Goal: Task Accomplishment & Management: Use online tool/utility

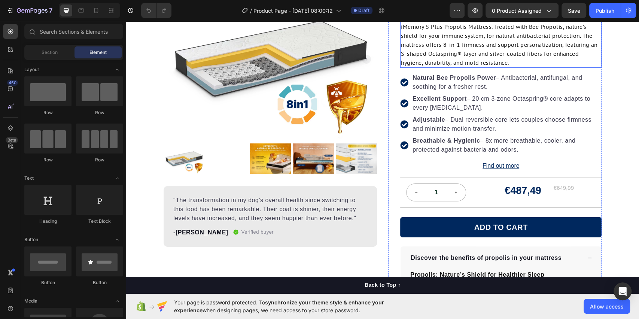
scroll to position [122, 0]
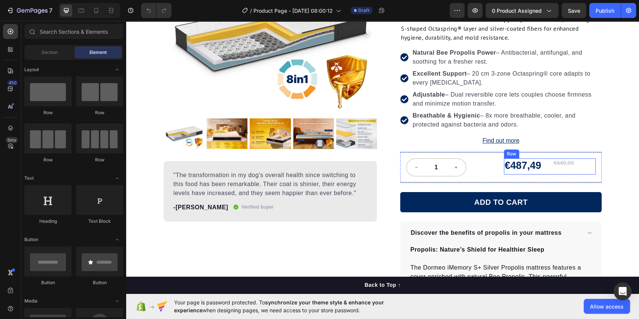
click at [532, 173] on div "€487,49 Product Price Product Price" at bounding box center [525, 166] width 43 height 16
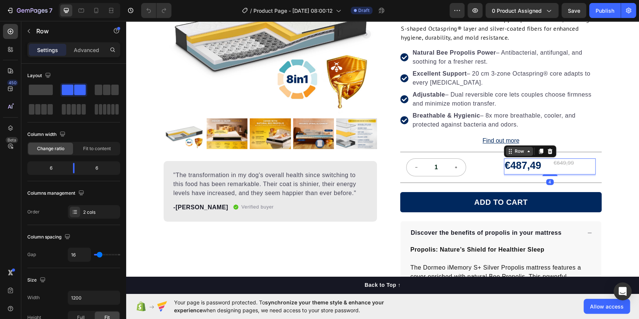
click at [507, 153] on icon at bounding box center [510, 151] width 6 height 6
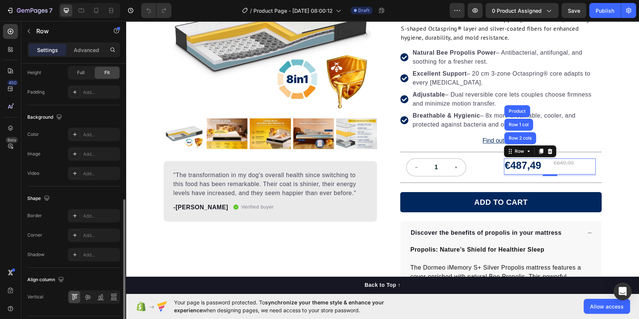
scroll to position [265, 0]
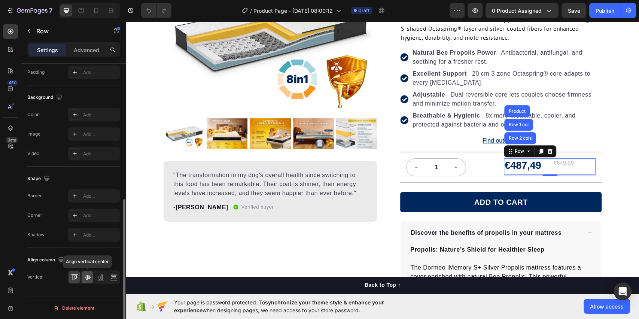
click at [90, 265] on icon at bounding box center [87, 276] width 7 height 7
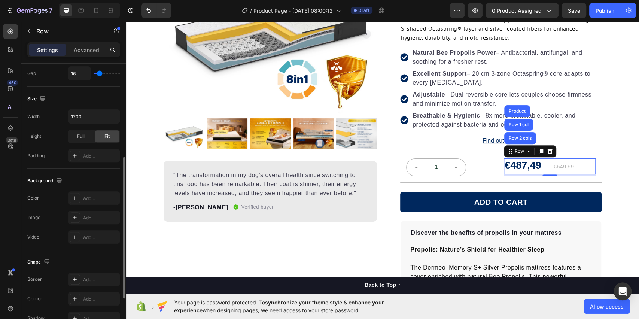
scroll to position [181, 0]
click at [84, 140] on div "Full" at bounding box center [80, 137] width 25 height 12
drag, startPoint x: 55, startPoint y: 166, endPoint x: 41, endPoint y: 163, distance: 14.1
click at [41, 163] on div "Size Width 1200 Height Full Fit Padding Add..." at bounding box center [73, 128] width 93 height 82
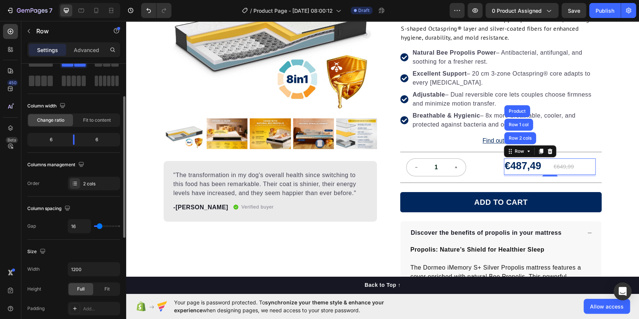
scroll to position [27, 0]
click at [94, 123] on span "Fit to content" at bounding box center [97, 121] width 28 height 7
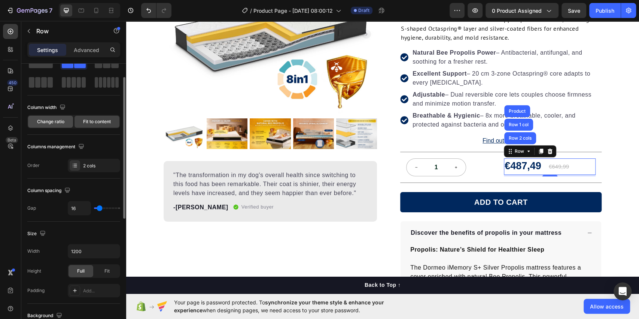
click at [46, 122] on span "Change ratio" at bounding box center [50, 121] width 27 height 7
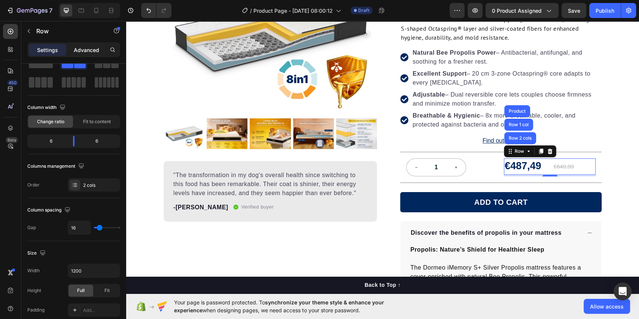
click at [84, 49] on p "Advanced" at bounding box center [86, 50] width 25 height 8
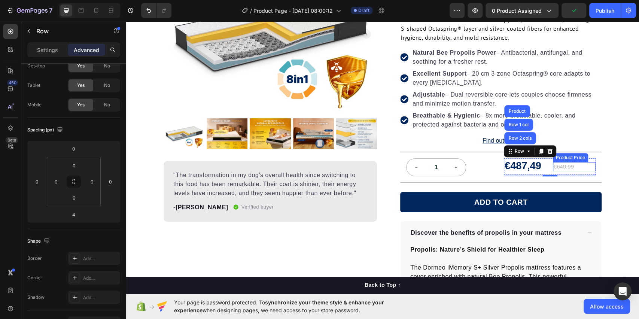
click at [532, 162] on div "€649,99" at bounding box center [574, 166] width 43 height 9
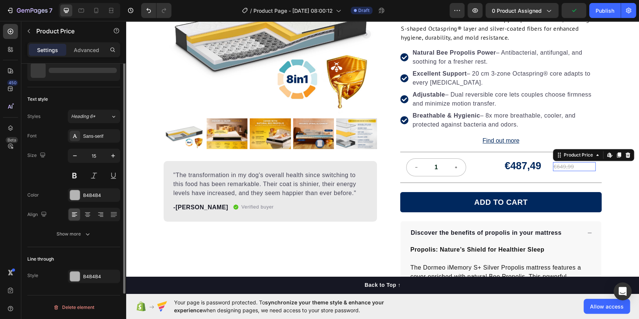
scroll to position [0, 0]
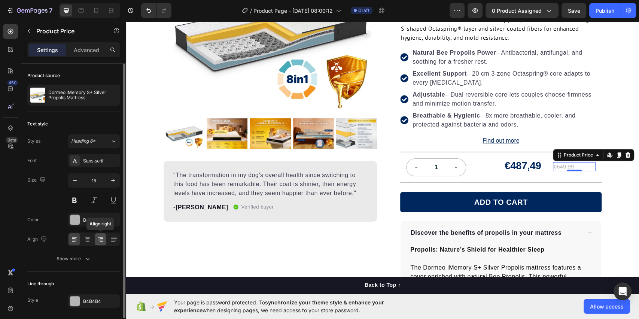
click at [98, 242] on icon at bounding box center [100, 238] width 7 height 7
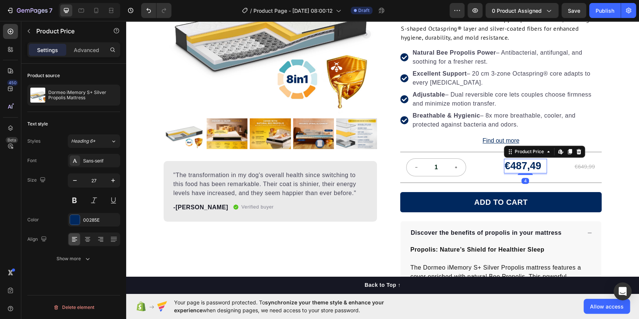
click at [532, 166] on div "€487,49" at bounding box center [525, 166] width 43 height 15
click at [532, 173] on div "€487,49 Product Price Product Price €649,99 Product Price Product Price Row 0" at bounding box center [550, 166] width 92 height 16
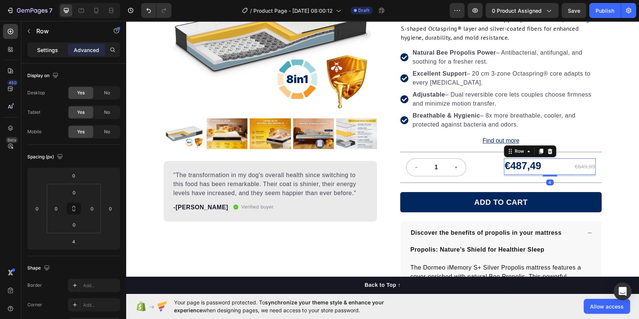
click at [48, 53] on p "Settings" at bounding box center [47, 50] width 21 height 8
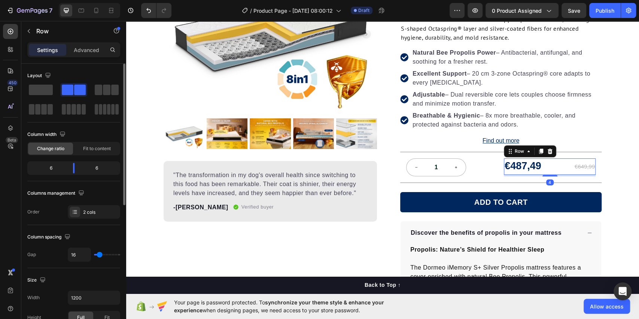
click at [98, 164] on div "6" at bounding box center [99, 168] width 38 height 10
click at [96, 171] on div "6" at bounding box center [99, 168] width 38 height 10
click at [94, 171] on div "6" at bounding box center [99, 168] width 38 height 10
click at [78, 213] on div at bounding box center [75, 212] width 10 height 10
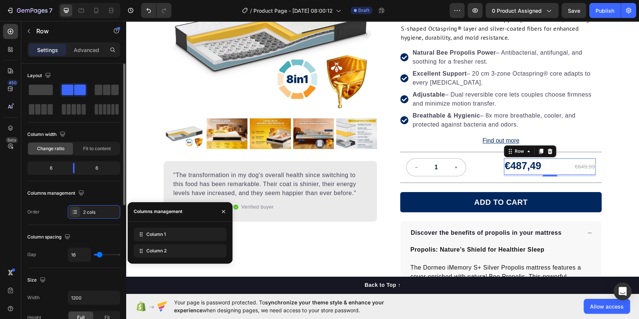
click at [51, 211] on div "Order 2 cols" at bounding box center [73, 211] width 93 height 13
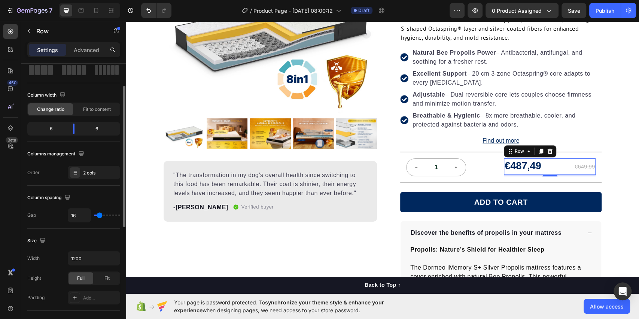
scroll to position [42, 0]
type input "7"
type input "5"
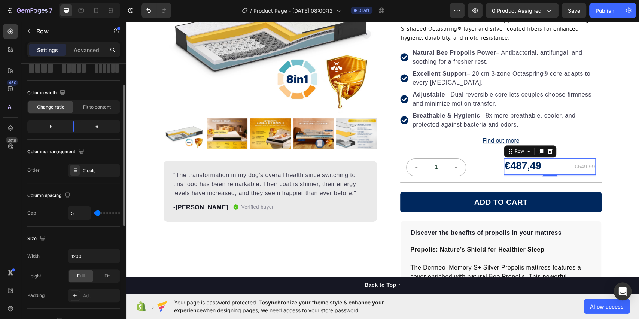
type input "3"
type input "0"
type input "1"
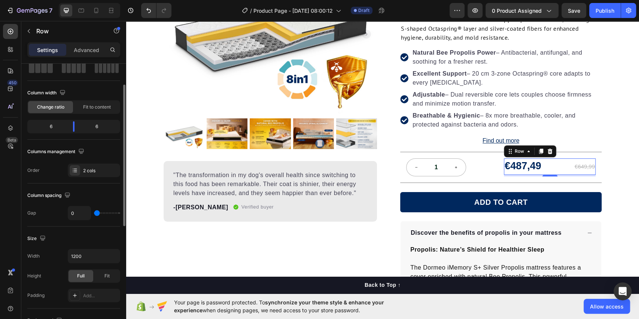
type input "1"
type input "15"
type input "19"
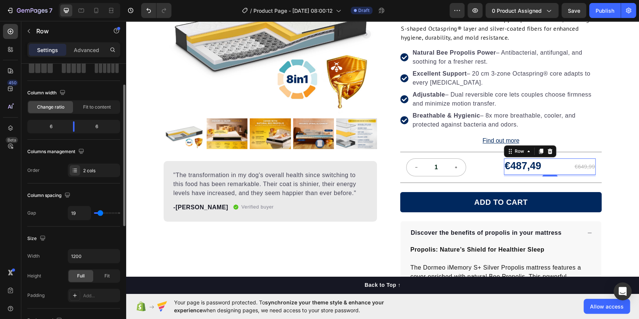
type input "21"
type input "25"
type input "15"
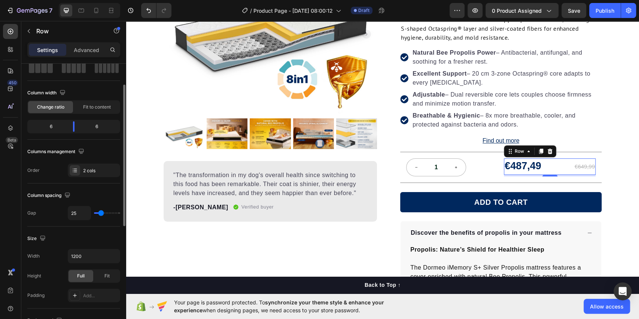
type input "15"
type input "0"
drag, startPoint x: 99, startPoint y: 214, endPoint x: 62, endPoint y: 21, distance: 196.5
type input "0"
click at [96, 214] on input "range" at bounding box center [107, 212] width 26 height 1
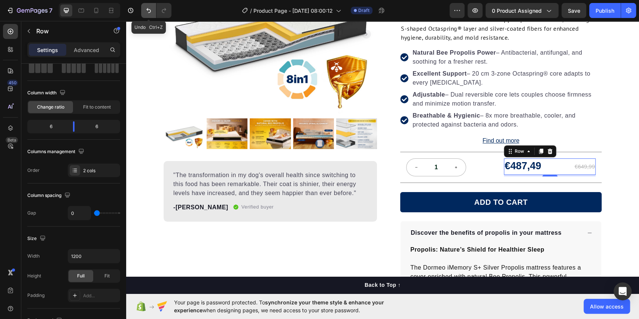
click at [146, 9] on icon "Undo/Redo" at bounding box center [148, 10] width 7 height 7
type input "16"
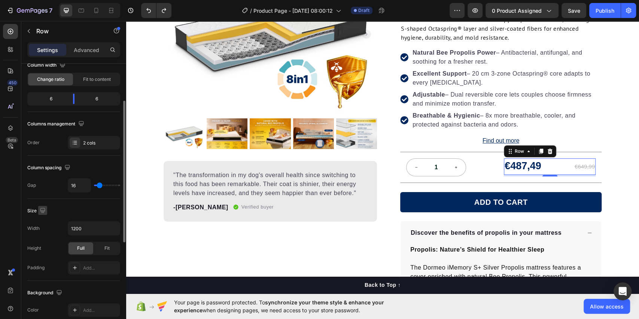
scroll to position [70, 0]
click at [110, 247] on div "Fit" at bounding box center [107, 247] width 25 height 12
click at [73, 247] on div "Full" at bounding box center [80, 247] width 25 height 12
click at [532, 165] on div "€649,99" at bounding box center [574, 166] width 43 height 9
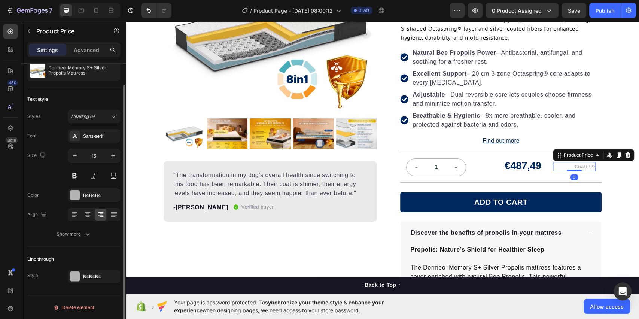
scroll to position [0, 0]
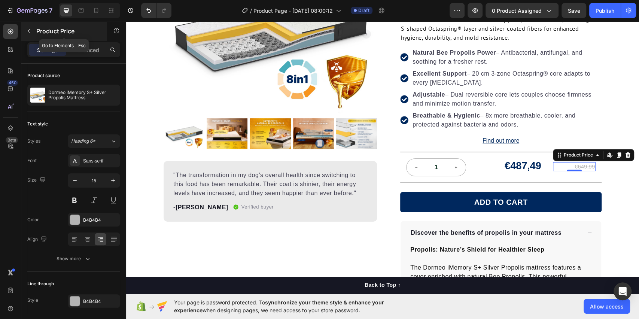
click at [31, 33] on icon "button" at bounding box center [29, 31] width 6 height 6
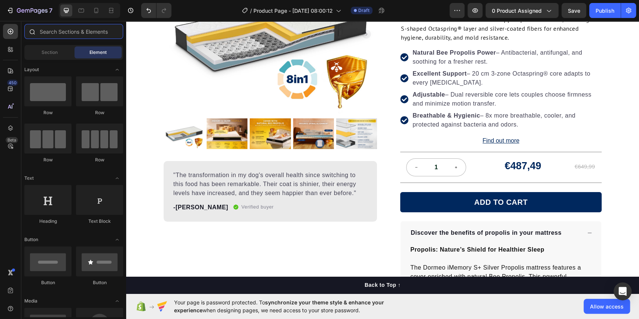
click at [78, 34] on input "text" at bounding box center [73, 31] width 99 height 15
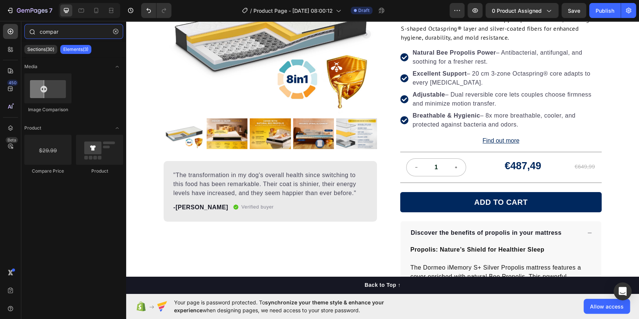
type input "compare"
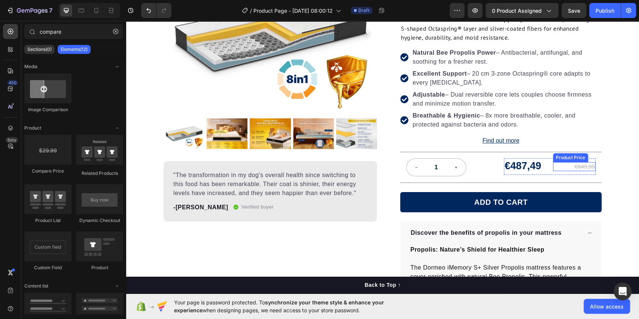
click at [532, 164] on div "€649,99" at bounding box center [574, 166] width 43 height 9
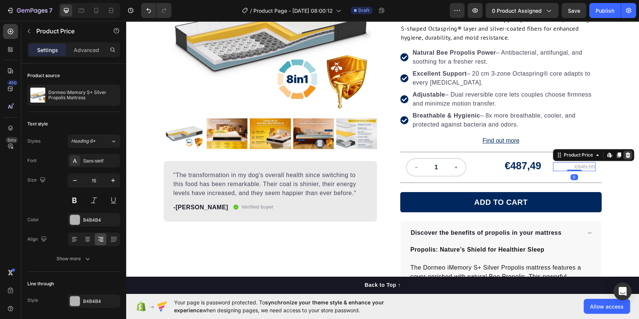
click at [532, 154] on icon at bounding box center [627, 154] width 5 height 5
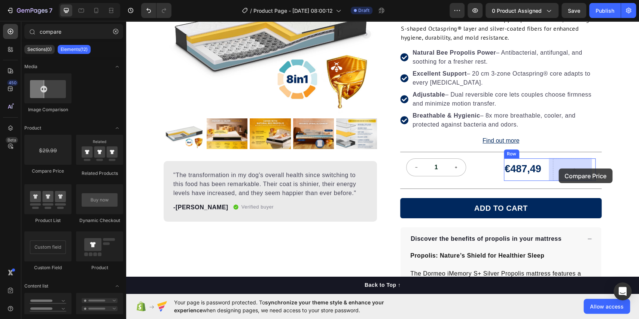
drag, startPoint x: 176, startPoint y: 175, endPoint x: 558, endPoint y: 168, distance: 382.1
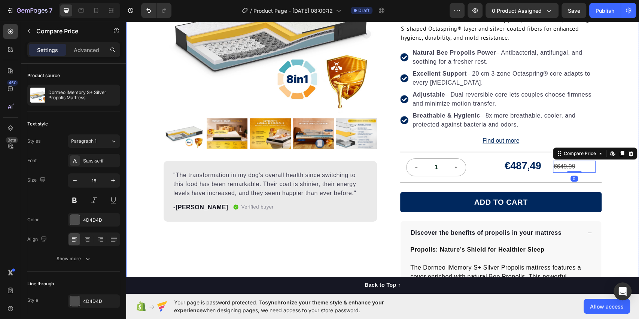
click at [532, 170] on div "Product Images "The transformation in my dog's overall health since switching t…" at bounding box center [382, 255] width 513 height 603
click at [532, 169] on div "€649,99" at bounding box center [574, 167] width 43 height 12
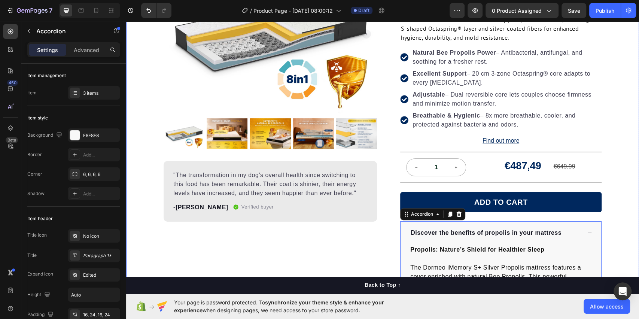
scroll to position [178, 0]
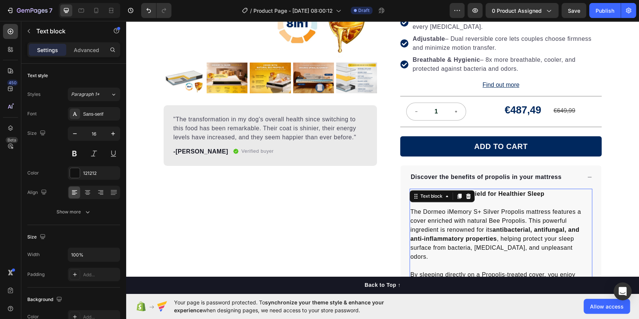
click at [463, 189] on div "Propolis: Nature’s Shield for Healthier Sleep The Dormeo iMemory S+ Silver Prop…" at bounding box center [500, 266] width 183 height 154
click at [463, 190] on div "Text block" at bounding box center [441, 196] width 65 height 12
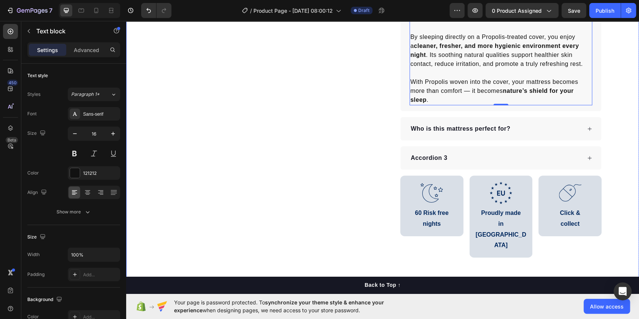
scroll to position [245, 0]
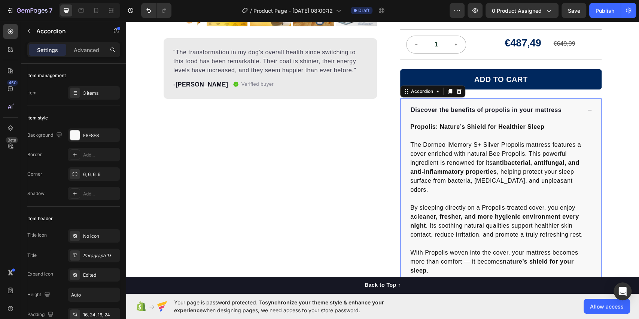
click at [532, 110] on icon at bounding box center [589, 109] width 5 height 5
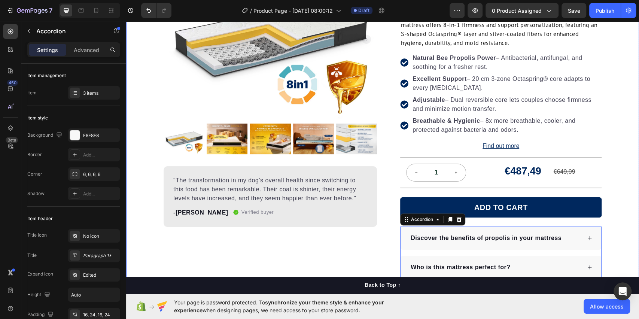
scroll to position [117, 0]
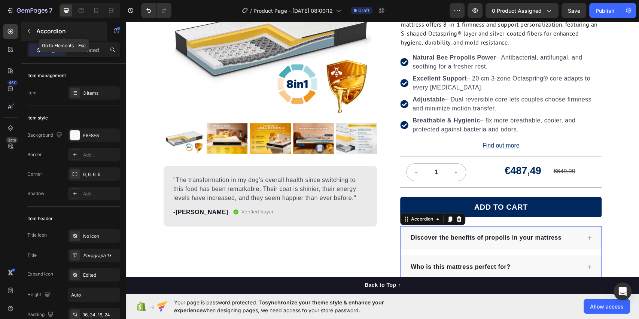
click at [26, 33] on icon "button" at bounding box center [29, 31] width 6 height 6
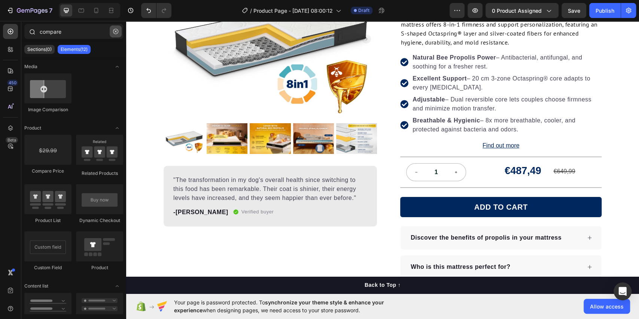
click at [116, 31] on icon "button" at bounding box center [116, 31] width 2 height 2
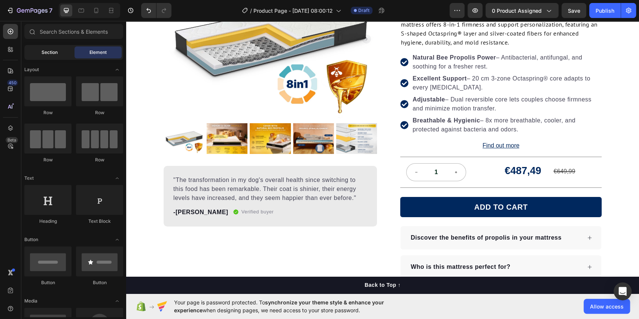
click at [54, 51] on span "Section" at bounding box center [50, 52] width 16 height 7
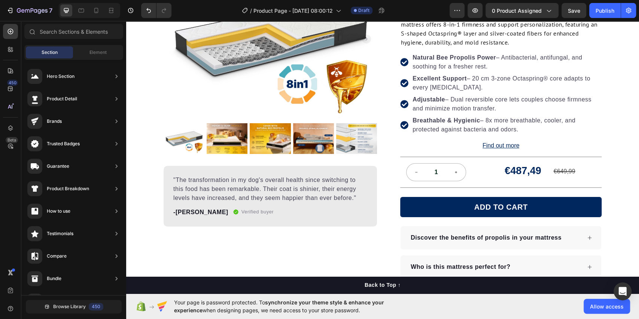
click at [54, 51] on span "Section" at bounding box center [50, 52] width 16 height 7
click at [74, 265] on span "Browse Library" at bounding box center [69, 306] width 33 height 7
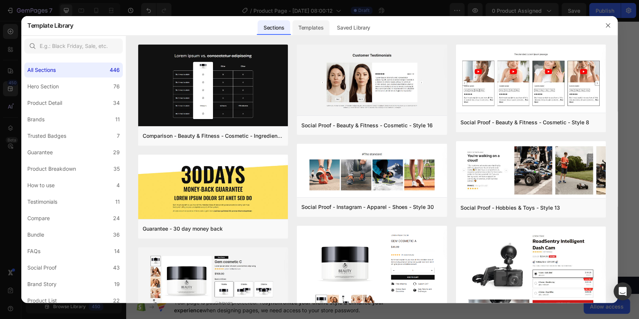
click at [310, 27] on div "Templates" at bounding box center [310, 27] width 37 height 15
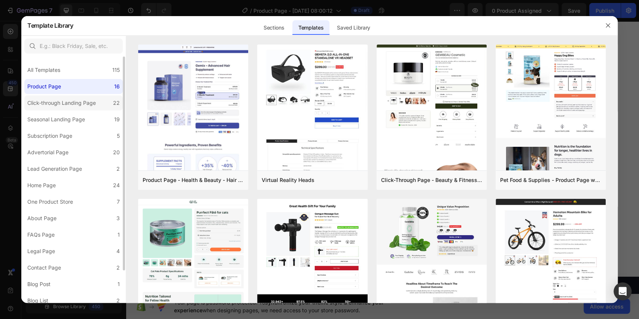
click at [70, 98] on div "Click-through Landing Page" at bounding box center [61, 102] width 68 height 9
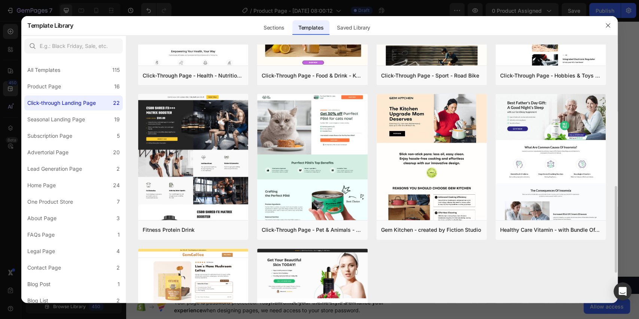
scroll to position [415, 0]
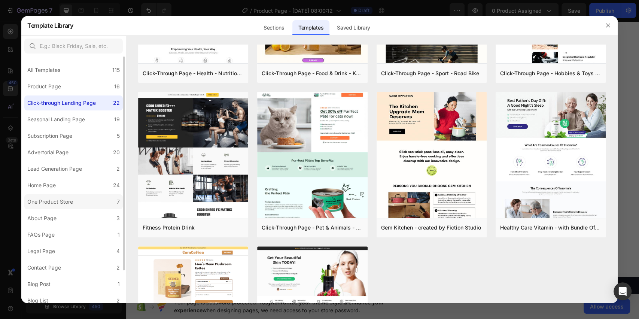
click at [55, 205] on div "One Product Store" at bounding box center [50, 201] width 46 height 9
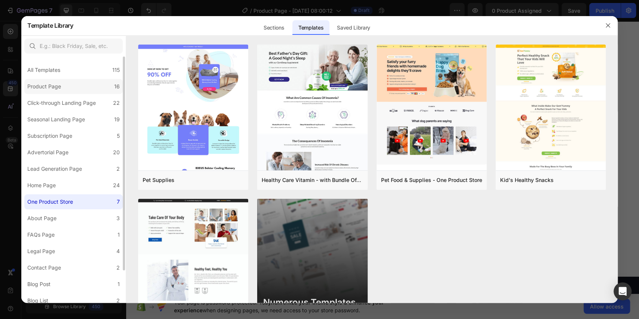
click at [63, 82] on div "Product Page" at bounding box center [45, 86] width 37 height 9
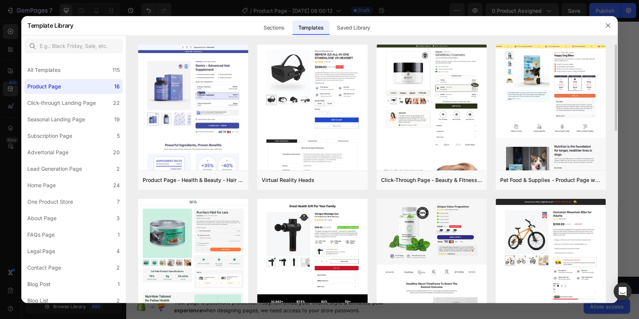
scroll to position [3, 0]
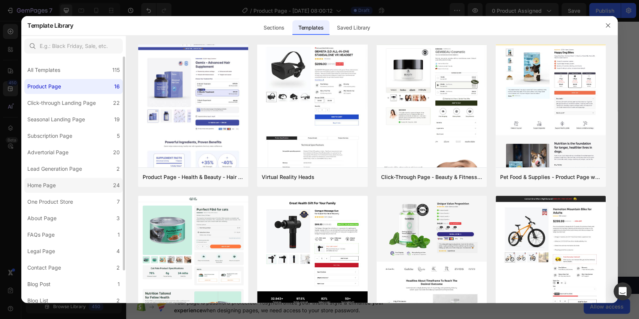
click at [82, 188] on label "Home Page 24" at bounding box center [73, 185] width 98 height 15
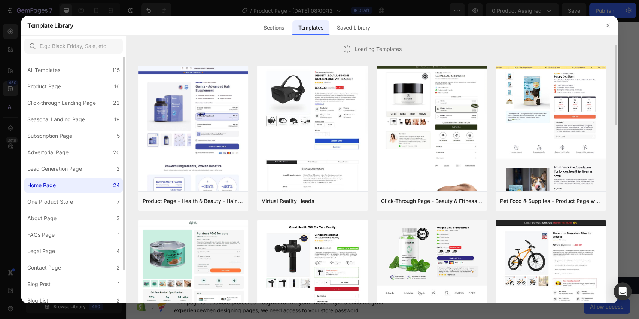
scroll to position [0, 0]
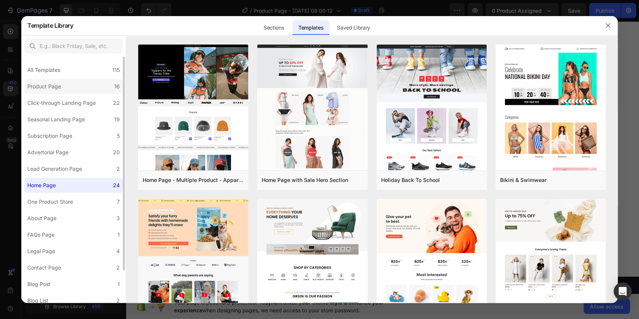
click at [80, 87] on label "Product Page 16" at bounding box center [73, 86] width 98 height 15
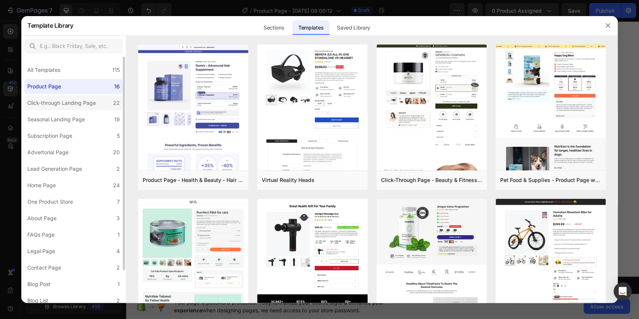
click at [73, 105] on div "Click-through Landing Page" at bounding box center [61, 102] width 68 height 9
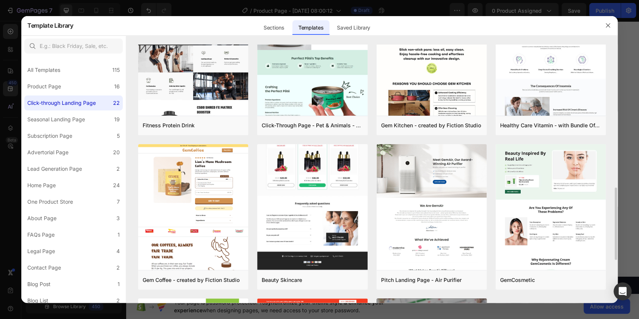
scroll to position [516, 0]
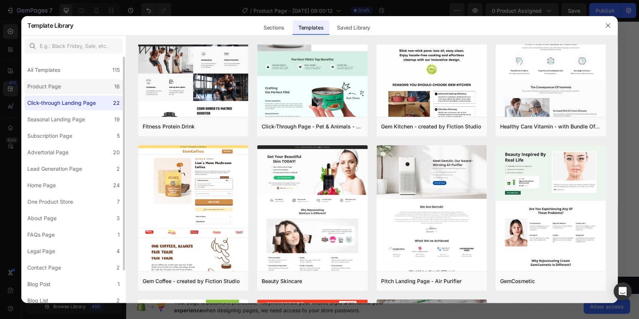
click at [48, 86] on div "Product Page" at bounding box center [44, 86] width 34 height 9
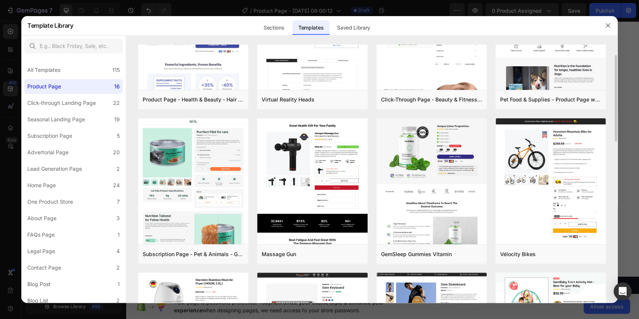
scroll to position [0, 0]
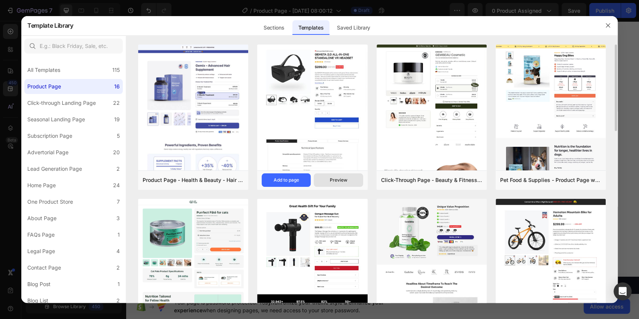
click at [335, 178] on div "Preview" at bounding box center [338, 180] width 18 height 7
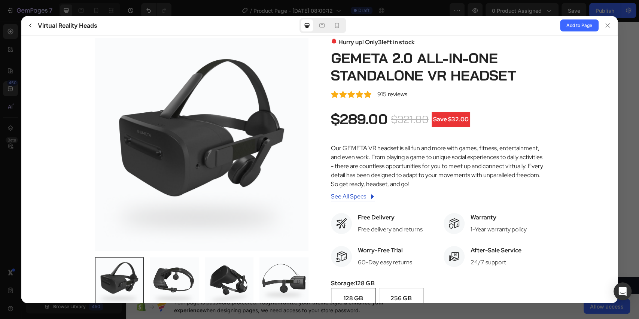
scroll to position [24, 0]
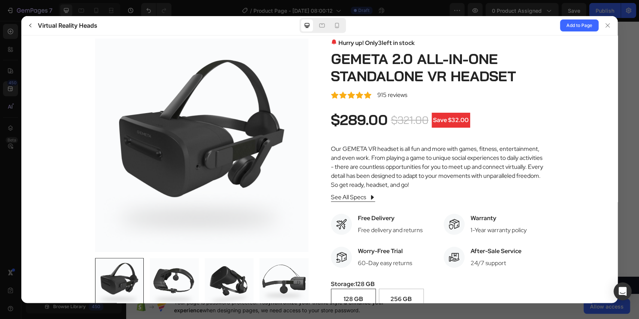
click at [354, 198] on span "See All Specs" at bounding box center [347, 196] width 35 height 9
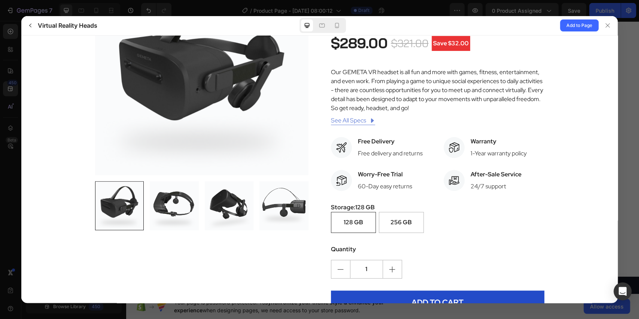
scroll to position [0, 0]
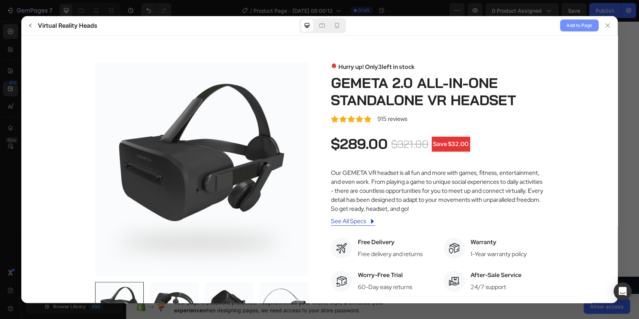
click at [532, 22] on span "Add to Page" at bounding box center [579, 25] width 26 height 9
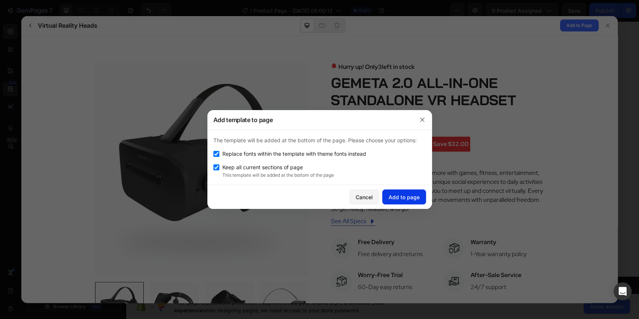
click at [394, 196] on div "Add to page" at bounding box center [403, 197] width 31 height 8
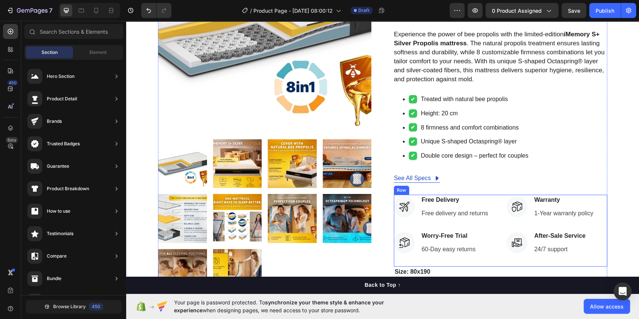
scroll to position [3986, 0]
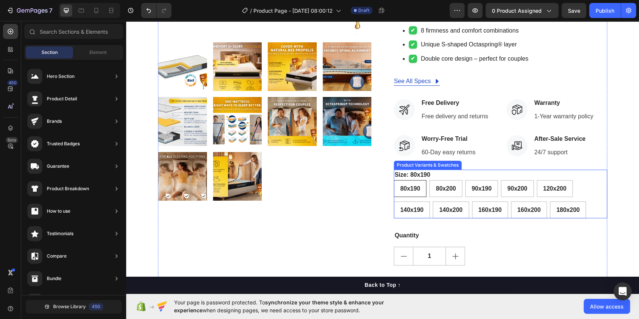
click at [532, 178] on div "Size: 80x190 80x190 80x190 80x190 80x200 80x200 80x200 90x190 90x190 90x190 90x…" at bounding box center [500, 194] width 213 height 49
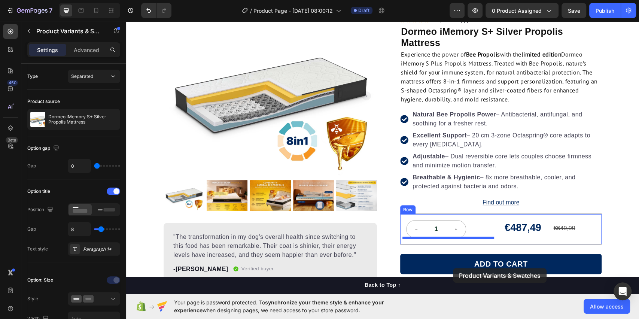
scroll to position [67, 0]
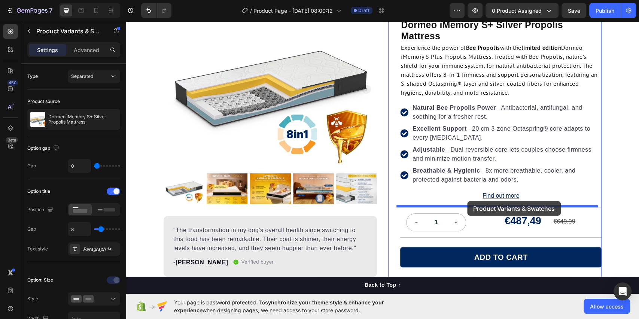
drag, startPoint x: 397, startPoint y: 166, endPoint x: 467, endPoint y: 201, distance: 77.8
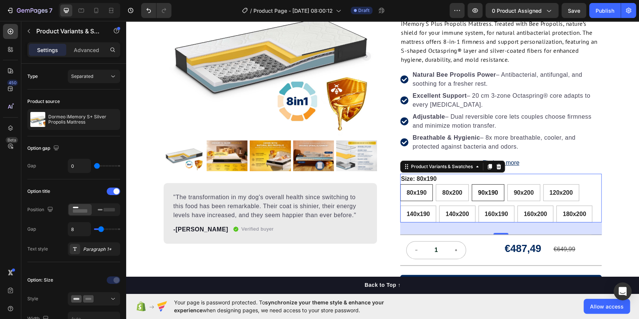
scroll to position [151, 0]
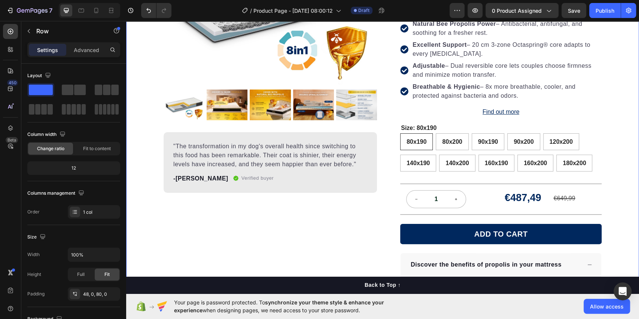
click at [532, 147] on div "Product Images "The transformation in my dog's overall health since switching t…" at bounding box center [382, 256] width 513 height 663
click at [424, 126] on legend "Size: 80x190" at bounding box center [418, 128] width 37 height 10
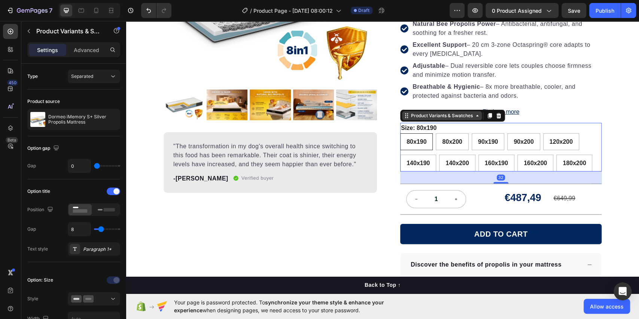
click at [410, 113] on div "Product Variants & Swatches" at bounding box center [441, 115] width 65 height 7
click at [409, 116] on div "Product Variants & Swatches" at bounding box center [441, 115] width 65 height 7
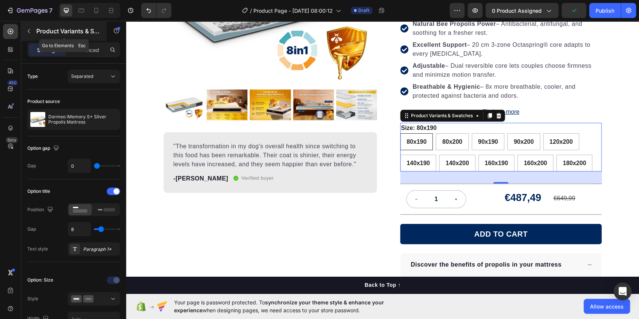
click at [33, 28] on button "button" at bounding box center [29, 31] width 12 height 12
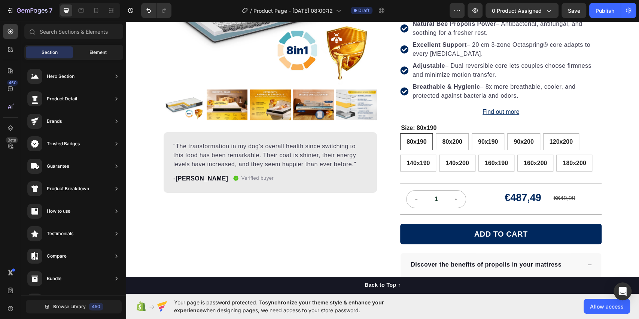
click at [94, 46] on div "Element" at bounding box center [97, 52] width 47 height 12
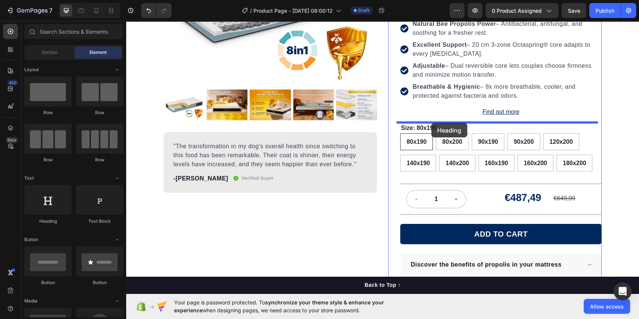
drag, startPoint x: 179, startPoint y: 232, endPoint x: 431, endPoint y: 123, distance: 275.0
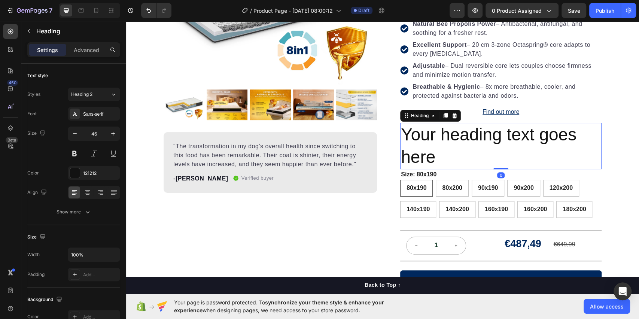
click at [433, 155] on h2 "Your heading text goes here" at bounding box center [500, 146] width 201 height 46
click at [433, 155] on p "Your heading text goes here" at bounding box center [501, 145] width 200 height 45
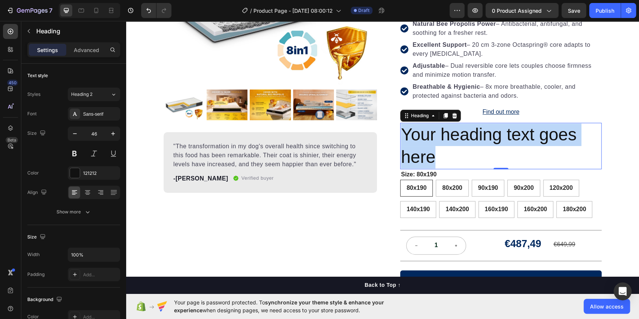
click at [433, 155] on p "Your heading text goes here" at bounding box center [501, 145] width 200 height 45
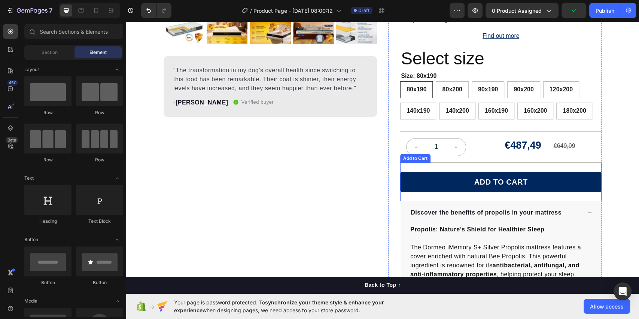
scroll to position [226, 0]
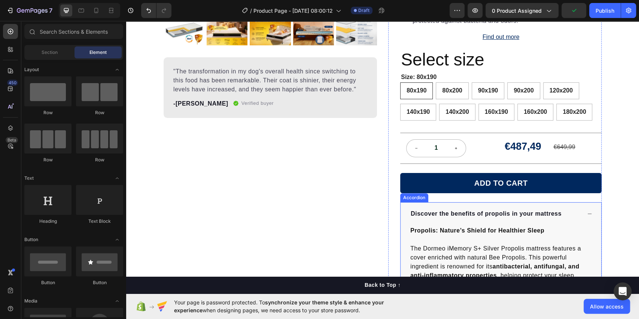
click at [532, 214] on icon at bounding box center [589, 213] width 5 height 5
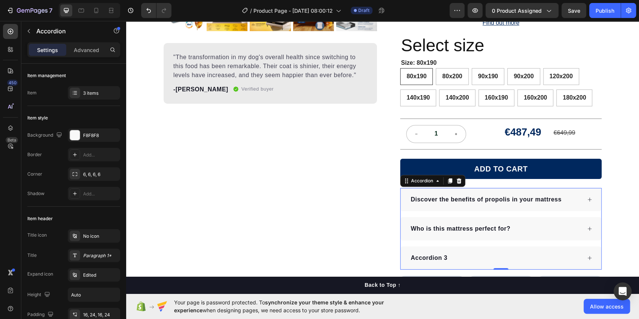
scroll to position [180, 0]
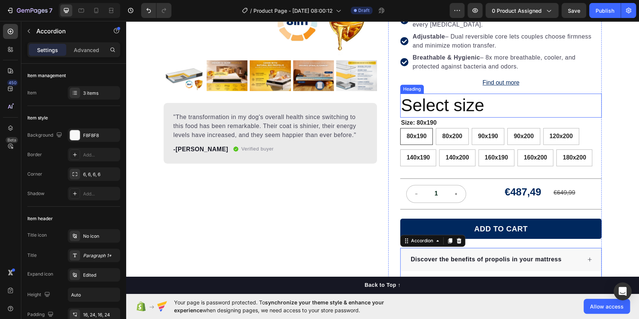
click at [492, 106] on p "Select size" at bounding box center [501, 105] width 200 height 22
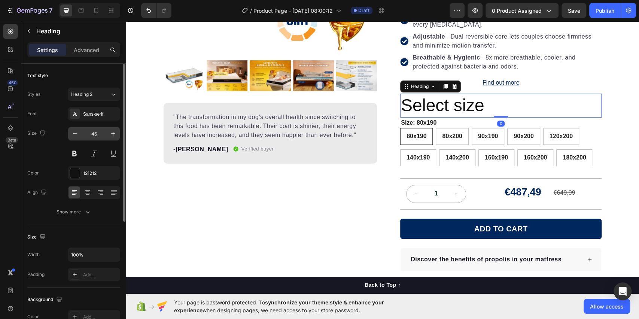
click at [93, 128] on input "46" at bounding box center [94, 133] width 25 height 13
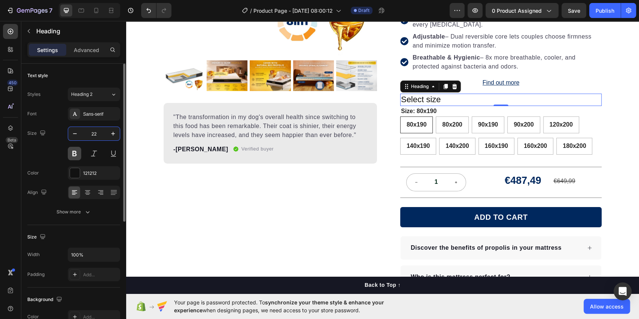
type input "22"
click at [75, 156] on button at bounding box center [74, 153] width 13 height 13
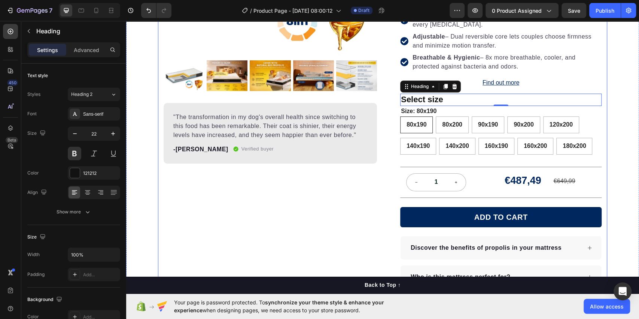
scroll to position [129, 0]
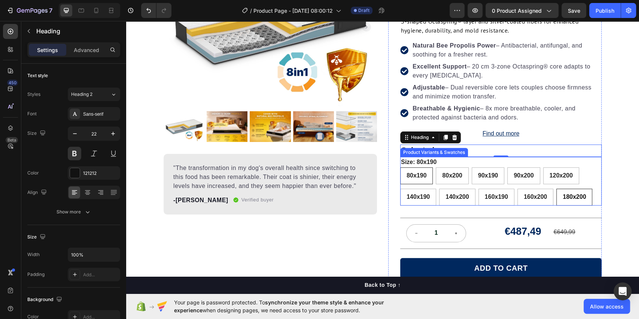
click at [532, 200] on div "180x200" at bounding box center [573, 196] width 35 height 15
click at [532, 189] on input "180x200 180x200 180x200" at bounding box center [556, 188] width 0 height 0
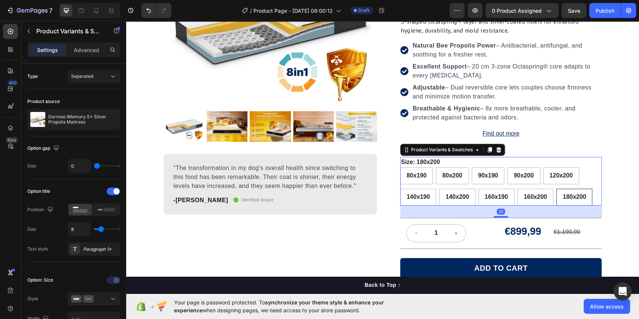
click at [532, 200] on div "180x200" at bounding box center [573, 196] width 35 height 15
click at [532, 189] on input "180x200 180x200 180x200" at bounding box center [556, 188] width 0 height 0
click at [26, 26] on button "button" at bounding box center [29, 31] width 12 height 12
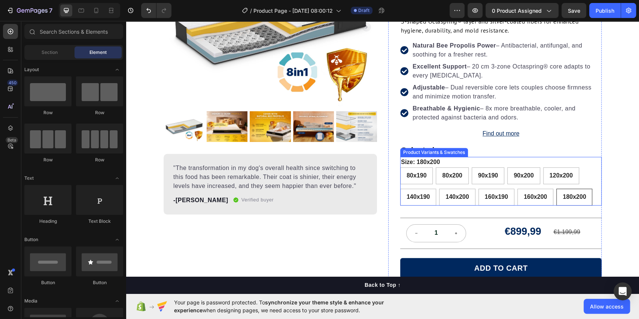
click at [532, 171] on div "80x190 80x190 80x190 80x200 80x200 80x200 90x190 90x190 90x190 90x200 90x200 90…" at bounding box center [500, 186] width 201 height 38
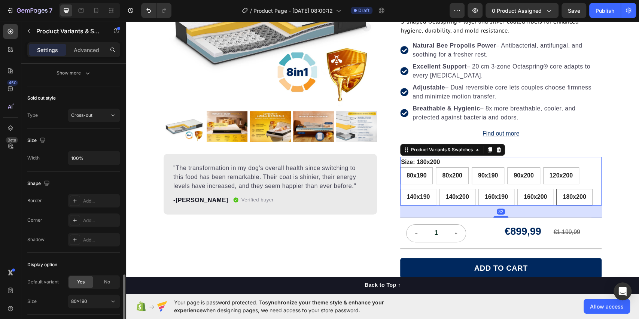
scroll to position [462, 0]
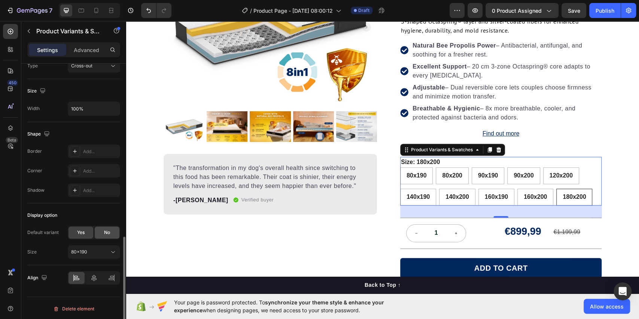
click at [107, 233] on span "No" at bounding box center [107, 232] width 6 height 7
radio input "false"
click at [77, 232] on span "Yes" at bounding box center [80, 232] width 7 height 7
click at [101, 235] on div "No" at bounding box center [107, 232] width 25 height 12
click at [80, 233] on span "Yes" at bounding box center [80, 232] width 7 height 7
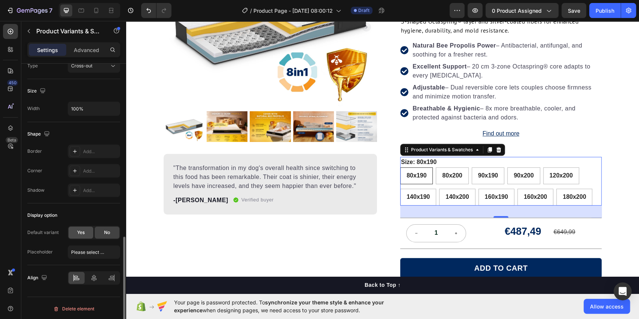
radio input "true"
click at [422, 159] on div "80x190" at bounding box center [416, 159] width 21 height 10
click at [400, 167] on input "80x190 80x190 80x190" at bounding box center [400, 167] width 0 height 0
click at [448, 162] on div "Size: 80x190 80x190 80x190 80x190 80x200 80x200 80x200 90x190 90x190 90x190 90x…" at bounding box center [500, 181] width 201 height 49
click at [419, 149] on div "Product Variants & Swatches" at bounding box center [441, 149] width 65 height 7
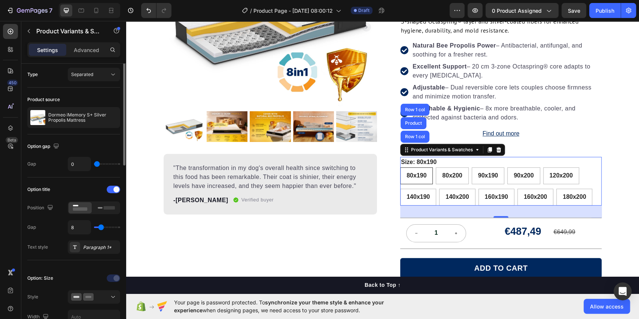
scroll to position [0, 0]
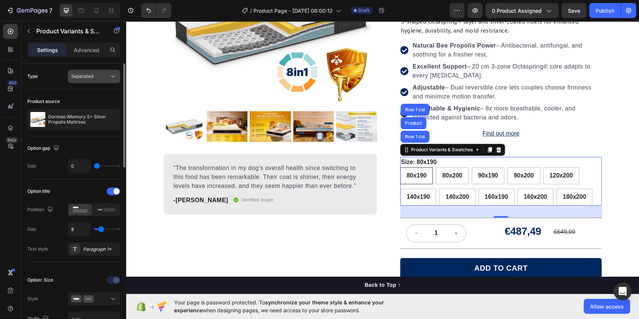
click at [106, 82] on button "Separated" at bounding box center [94, 76] width 52 height 13
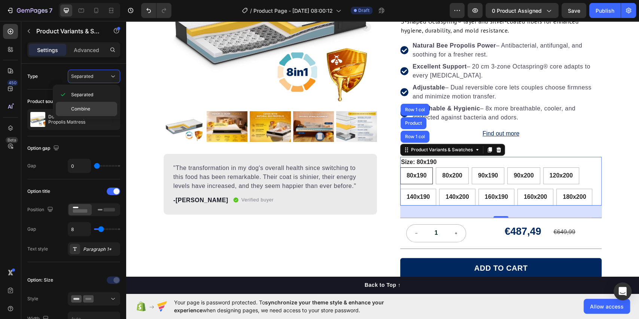
click at [93, 103] on div "Combine" at bounding box center [86, 109] width 61 height 14
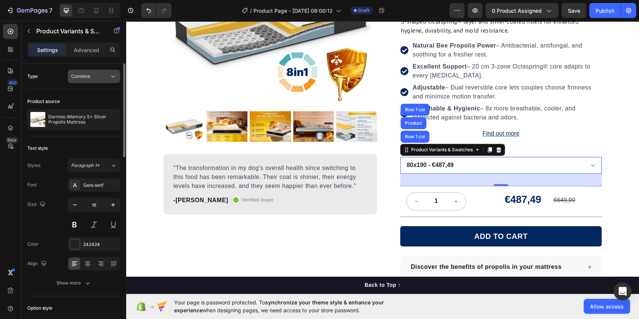
click at [105, 73] on div "Combine" at bounding box center [90, 76] width 38 height 7
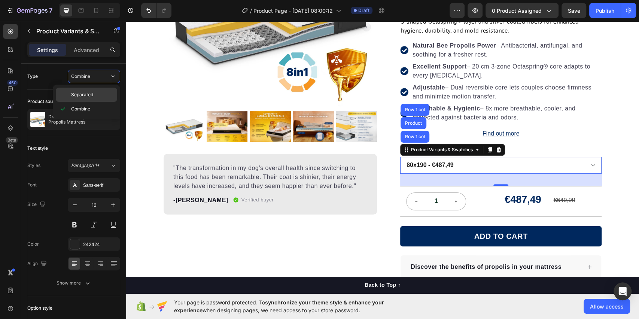
click at [98, 90] on div "Separated" at bounding box center [86, 95] width 61 height 14
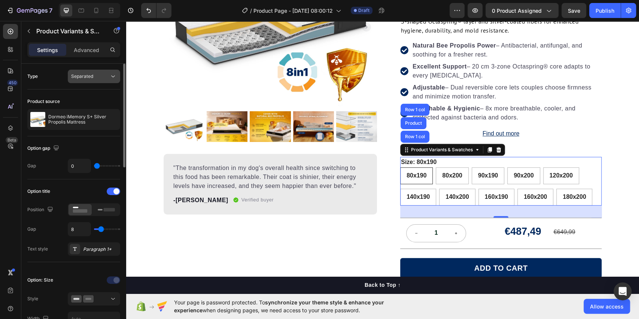
click at [105, 82] on button "Separated" at bounding box center [94, 76] width 52 height 13
click at [45, 81] on div "Type Separated" at bounding box center [73, 76] width 93 height 13
click at [99, 75] on div "Separated" at bounding box center [90, 76] width 38 height 7
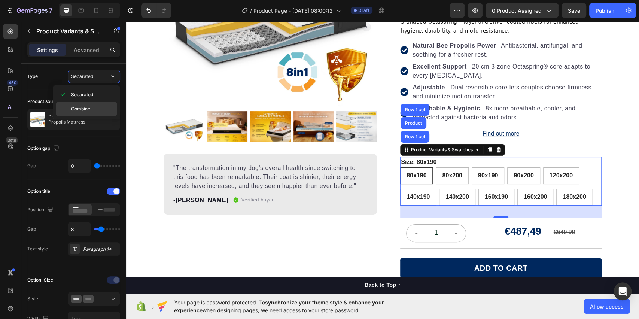
click at [84, 106] on span "Combine" at bounding box center [80, 109] width 19 height 7
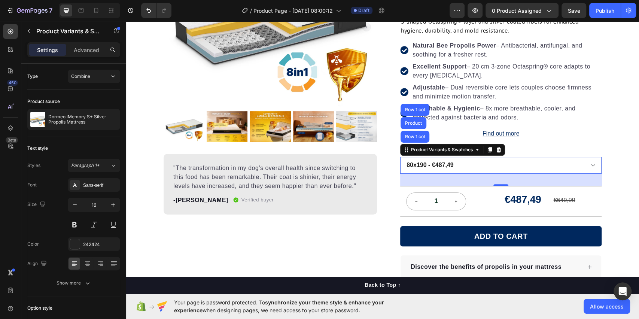
click at [532, 131] on div "Find out more Button" at bounding box center [500, 136] width 201 height 17
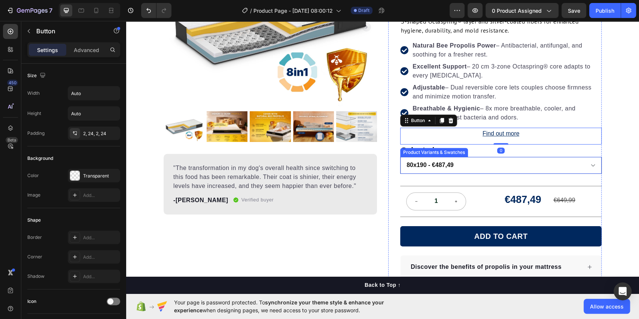
click at [532, 162] on select "80x190 - €487,49 80x200 - €487,49 90x190 - €524,99 90x200 - €524,99 120x200 - €…" at bounding box center [500, 165] width 201 height 17
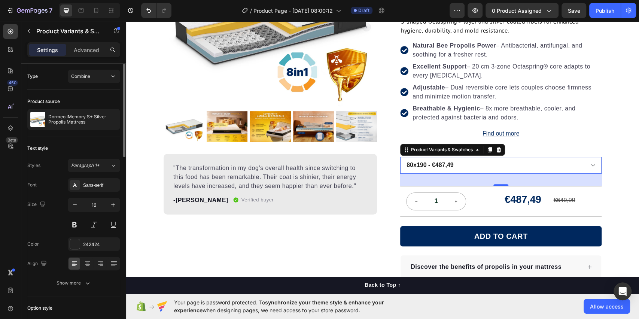
click at [54, 172] on div "Styles Paragraph 1* Font Sans-serif Size 16 Color 242424 Align Show more" at bounding box center [73, 224] width 93 height 131
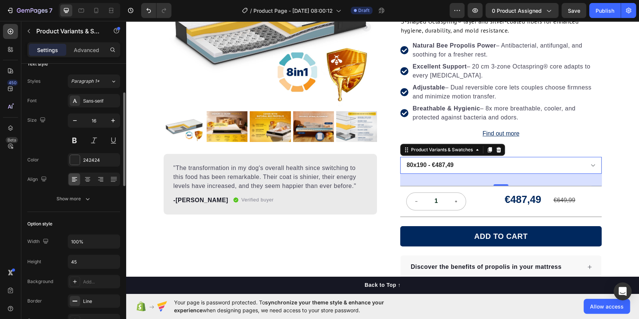
scroll to position [87, 0]
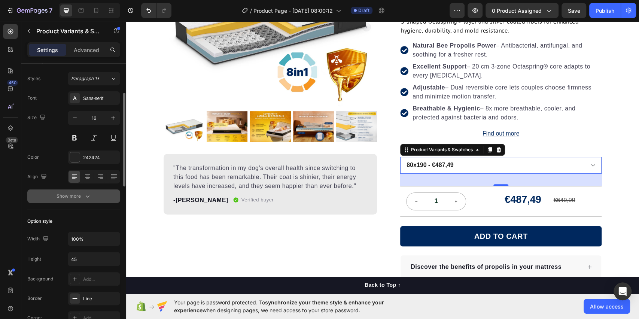
click at [62, 196] on div "Show more" at bounding box center [74, 195] width 35 height 7
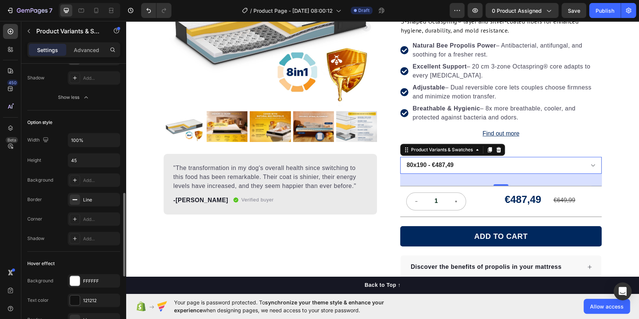
scroll to position [379, 0]
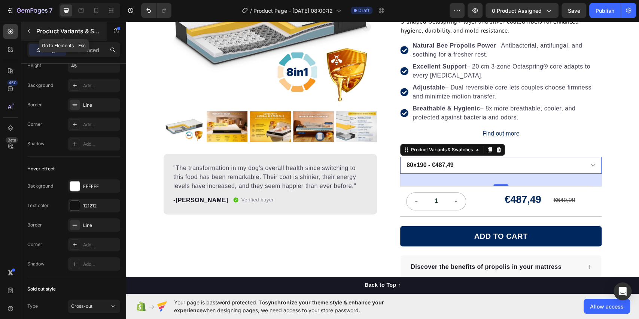
click at [28, 31] on icon "button" at bounding box center [29, 31] width 6 height 6
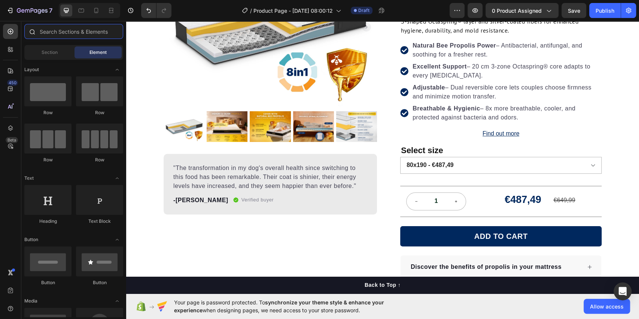
click at [75, 34] on input "text" at bounding box center [73, 31] width 99 height 15
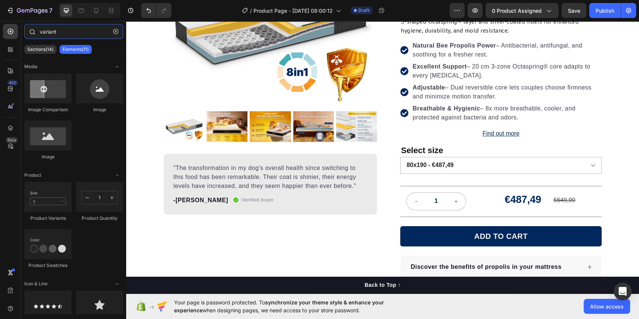
type input "variant"
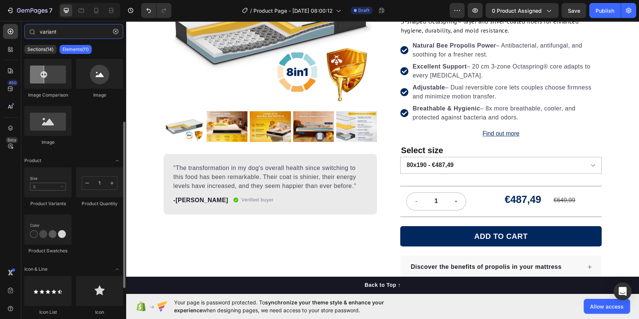
scroll to position [0, 0]
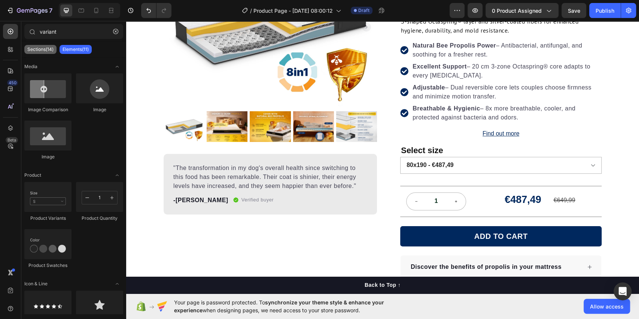
click at [43, 52] on p "Sections(14)" at bounding box center [40, 49] width 26 height 6
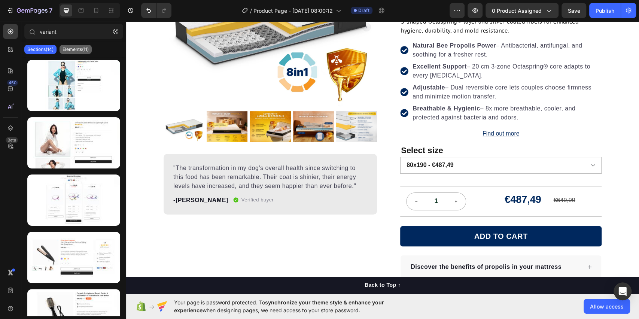
click at [81, 50] on p "Elements(11)" at bounding box center [75, 49] width 26 height 6
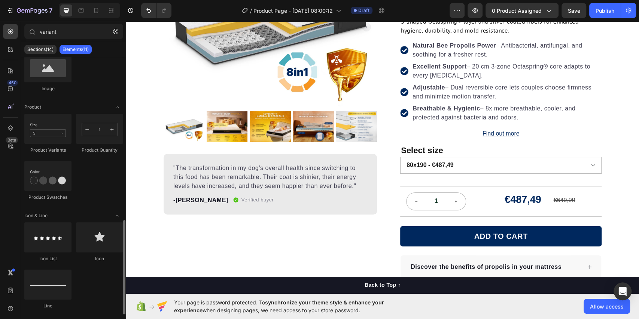
scroll to position [140, 0]
